Goal: Task Accomplishment & Management: Manage account settings

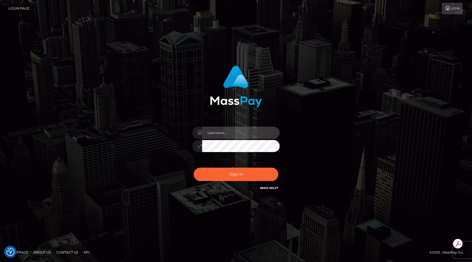
type input "egblue"
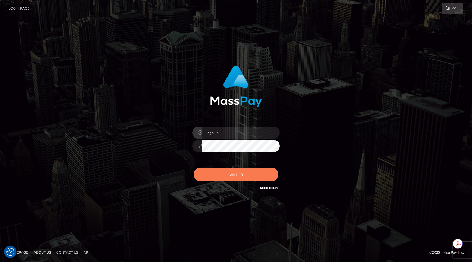
click at [221, 171] on button "Sign in" at bounding box center [236, 174] width 85 height 13
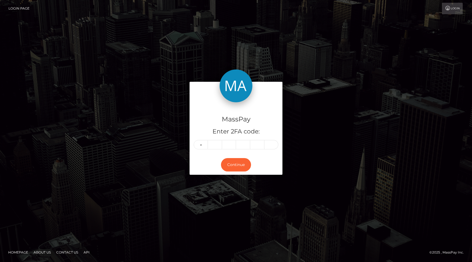
type input "6"
type input "7"
type input "2"
type input "6"
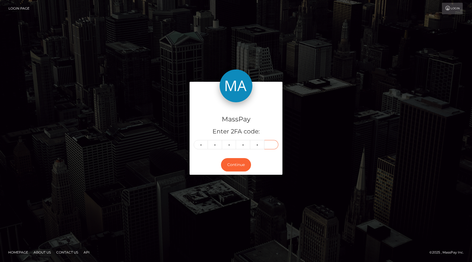
type input "1"
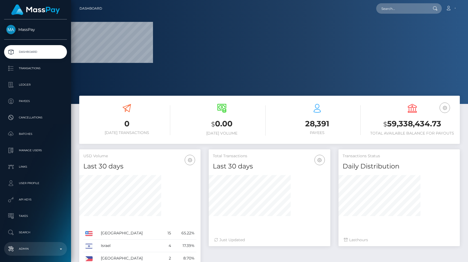
click at [30, 252] on p "Admin" at bounding box center [35, 249] width 59 height 8
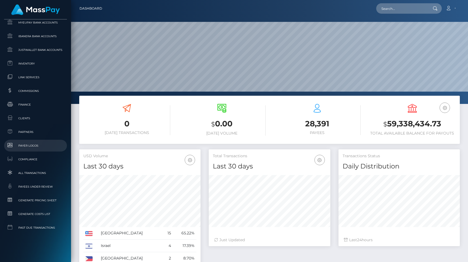
scroll to position [97, 121]
click at [34, 121] on span "Clients" at bounding box center [35, 118] width 59 height 6
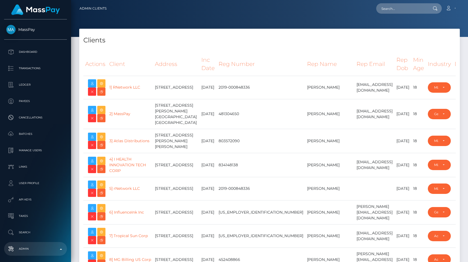
select select "223"
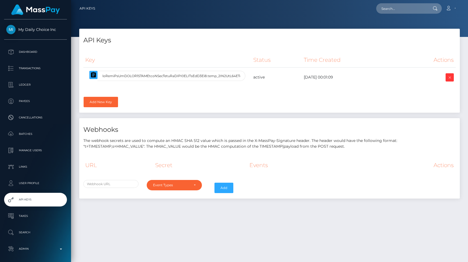
select select
click at [95, 74] on icon "button" at bounding box center [93, 74] width 5 height 5
click at [33, 251] on p "Admin" at bounding box center [35, 249] width 59 height 8
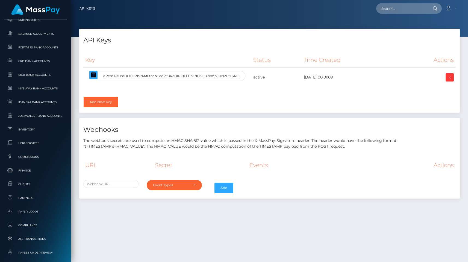
scroll to position [249, 0]
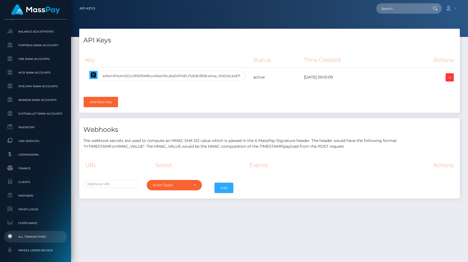
click at [37, 238] on span "All Transactions" at bounding box center [35, 237] width 59 height 6
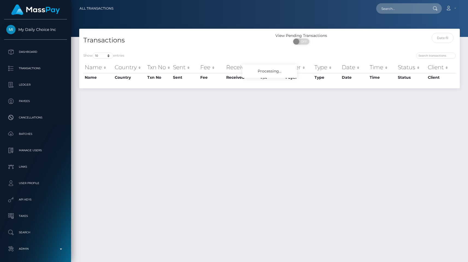
click at [117, 59] on div "Show 10 25 50 100 250 500 1,000 3,500 All entries" at bounding box center [174, 56] width 182 height 8
click at [106, 53] on select "10 25 50 100 250 500 1,000 3,500 All" at bounding box center [103, 55] width 21 height 6
select select "250"
click at [93, 52] on select "10 25 50 100 250 500 1,000 3,500 All" at bounding box center [103, 55] width 21 height 6
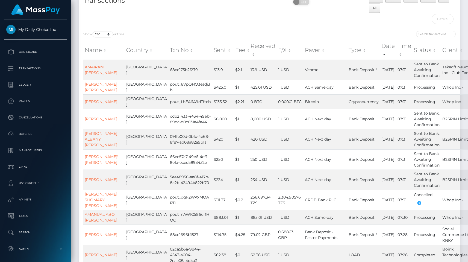
scroll to position [43, 0]
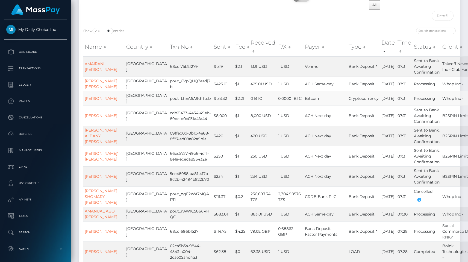
click at [348, 97] on td "Cryptocurrency" at bounding box center [364, 98] width 33 height 14
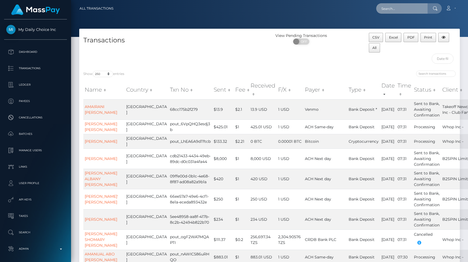
click at [396, 10] on input "text" at bounding box center [402, 8] width 51 height 10
paste input "pout_9fQ5TB78ferV0"
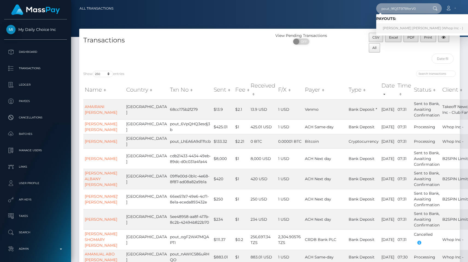
type input "pout_9fQ5TB78ferV0"
click at [399, 26] on link "DESMOND ADRIAN KELLY (Whop Inc - )" at bounding box center [424, 28] width 94 height 10
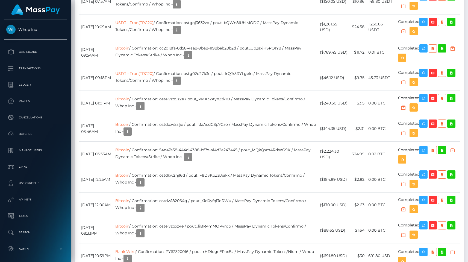
scroll to position [637, 0]
